Goal: Information Seeking & Learning: Understand process/instructions

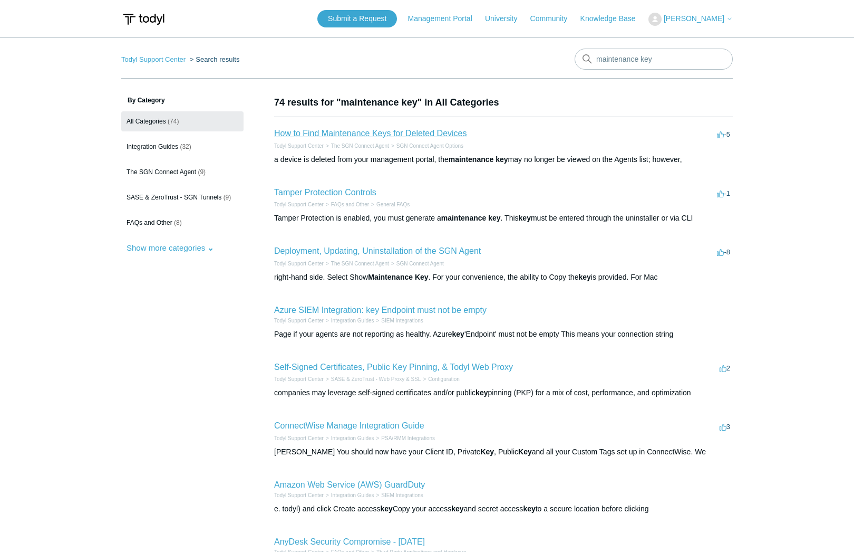
click at [354, 132] on link "How to Find Maintenance Keys for Deleted Devices" at bounding box center [370, 133] width 193 height 9
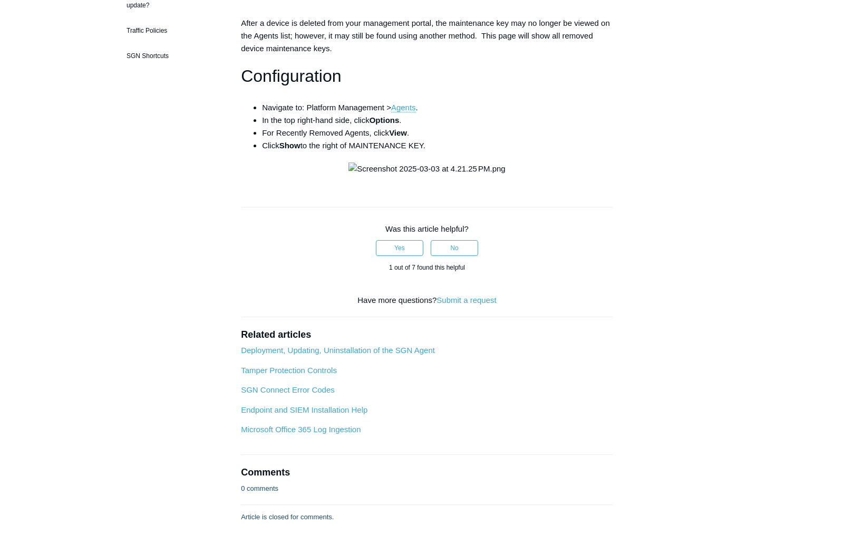
scroll to position [197, 0]
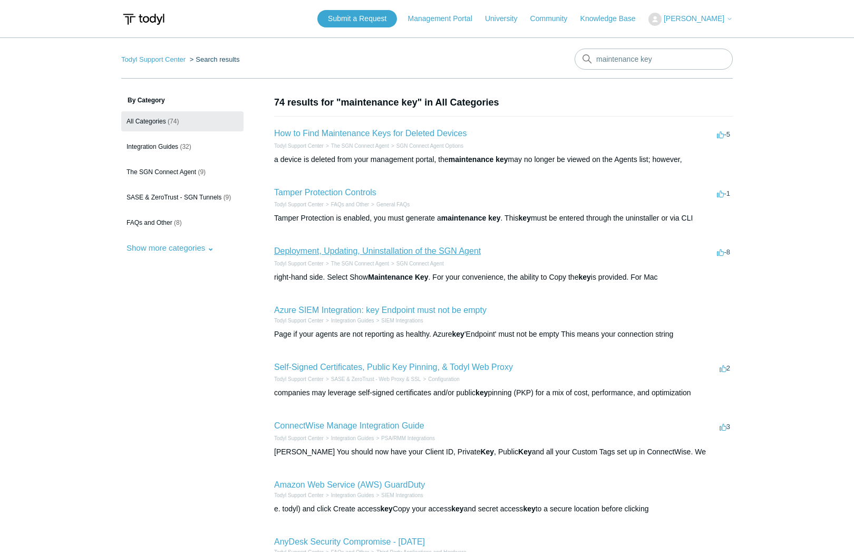
click at [349, 252] on link "Deployment, Updating, Uninstallation of the SGN Agent" at bounding box center [377, 250] width 207 height 9
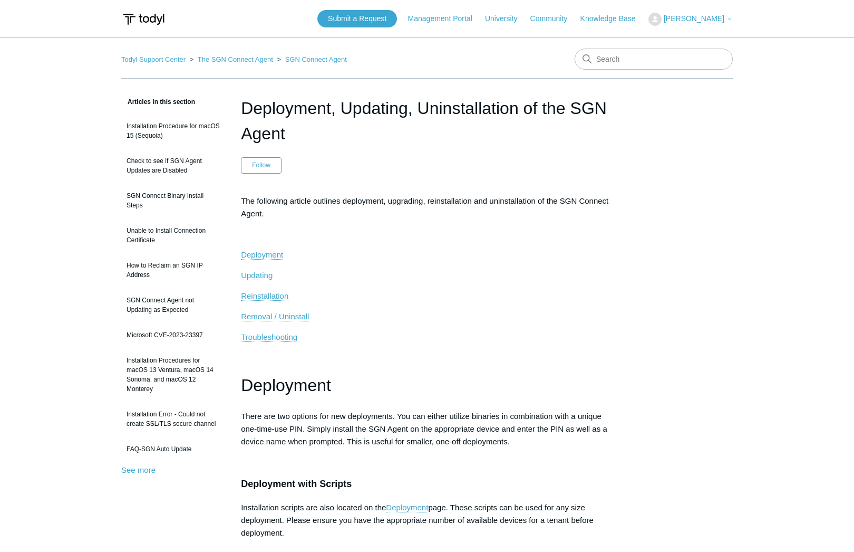
scroll to position [8, 0]
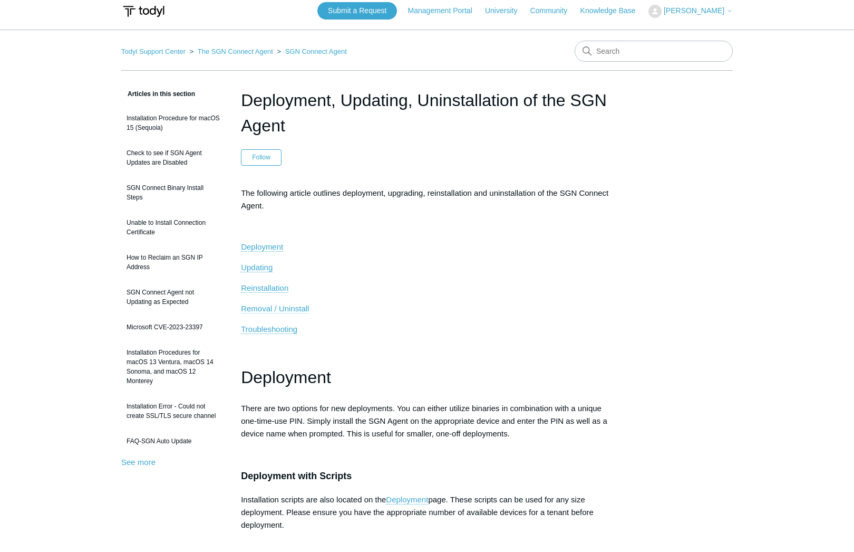
click at [272, 306] on span "Removal / Uninstall" at bounding box center [275, 308] width 68 height 9
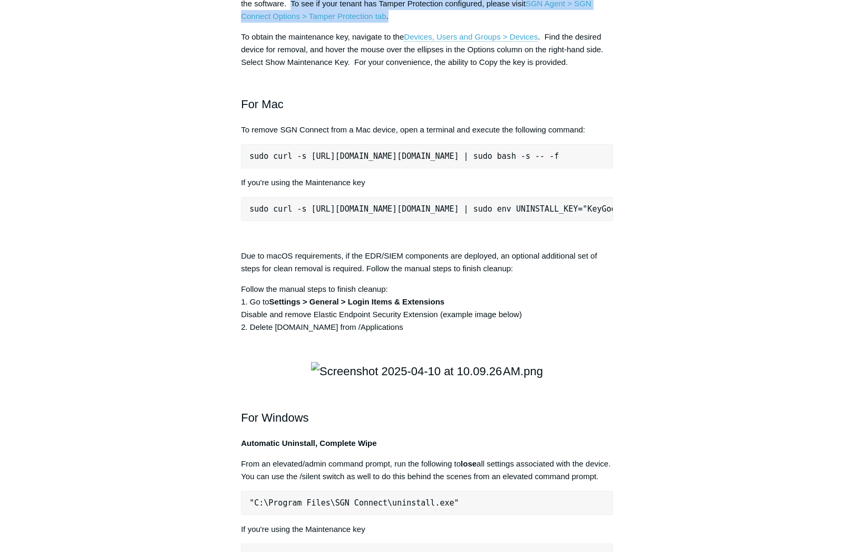
drag, startPoint x: 292, startPoint y: 157, endPoint x: 469, endPoint y: 167, distance: 177.5
click at [469, 23] on p "For deployments where Tamper Protection is configured, the maintenance key will…" at bounding box center [427, 4] width 372 height 38
drag, startPoint x: 469, startPoint y: 167, endPoint x: 409, endPoint y: 174, distance: 59.9
click at [409, 23] on p "For deployments where Tamper Protection is configured, the maintenance key will…" at bounding box center [427, 4] width 372 height 38
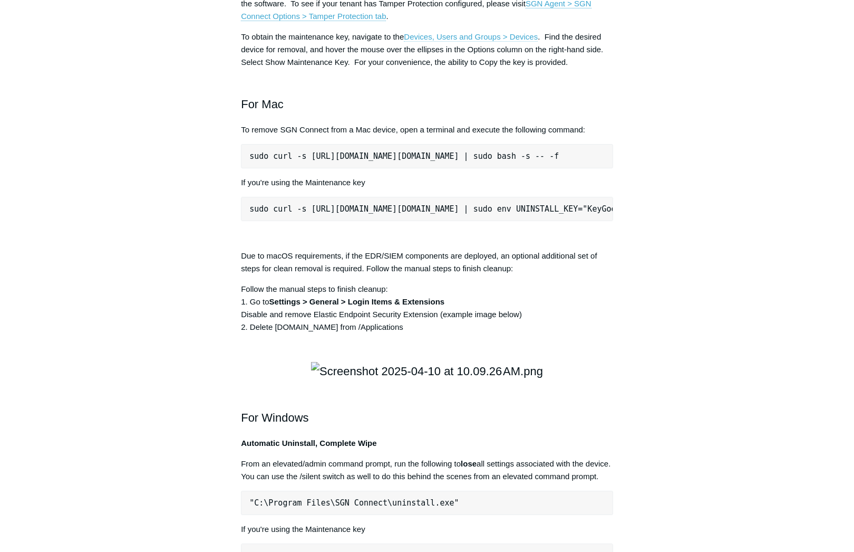
click at [499, 42] on link "Devices, Users and Groups > Devices" at bounding box center [471, 36] width 134 height 9
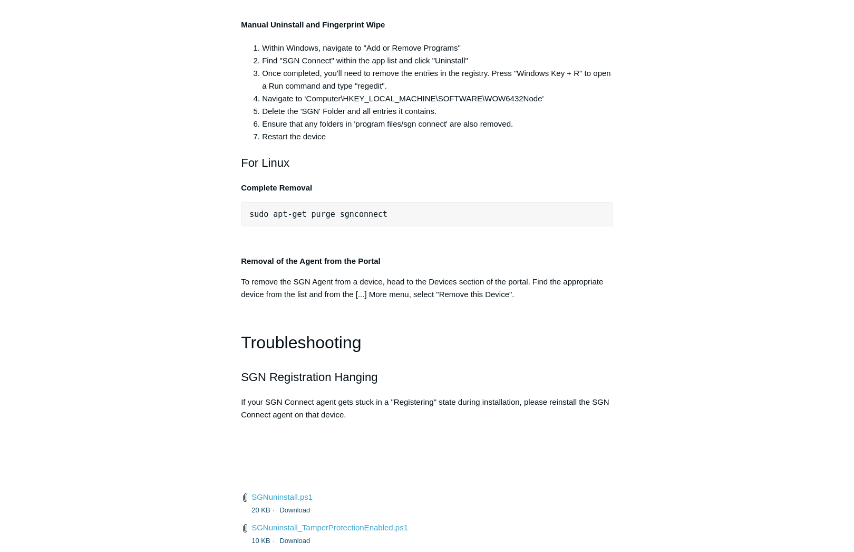
scroll to position [2154, 0]
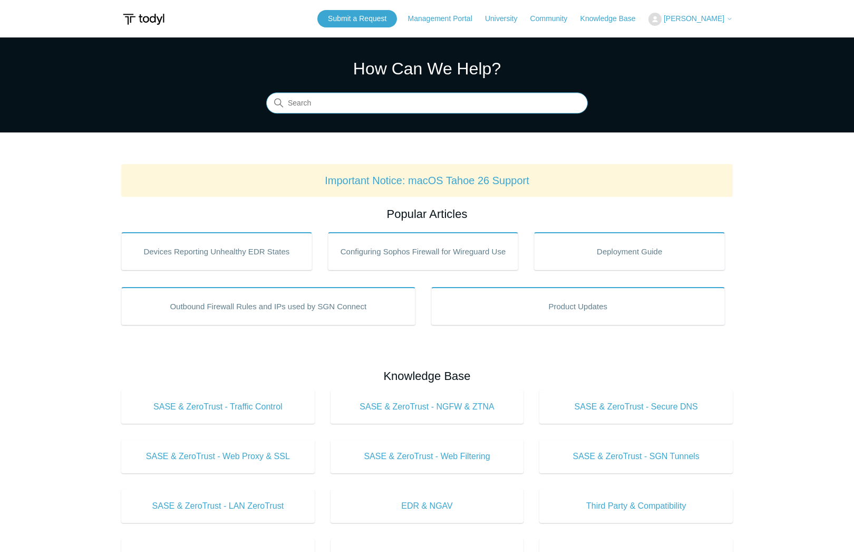
click at [374, 107] on input "Search" at bounding box center [427, 103] width 322 height 21
type input "maintenance key does not match"
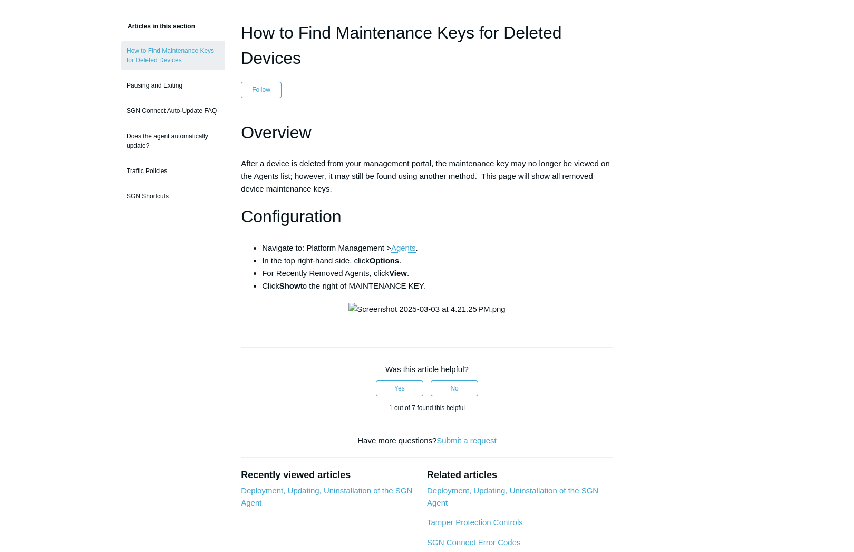
scroll to position [76, 0]
